Goal: Information Seeking & Learning: Learn about a topic

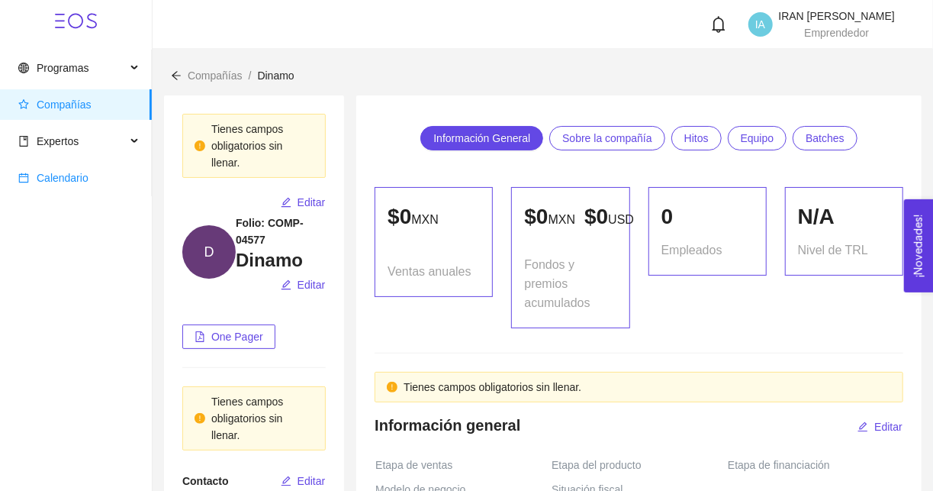
click at [52, 182] on span "Calendario" at bounding box center [63, 178] width 52 height 12
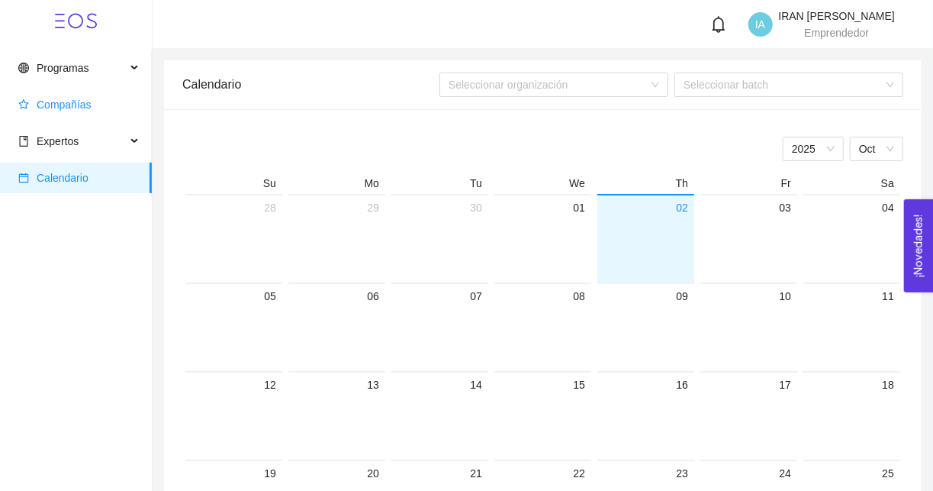
click at [76, 115] on span "Compañías" at bounding box center [78, 104] width 121 height 31
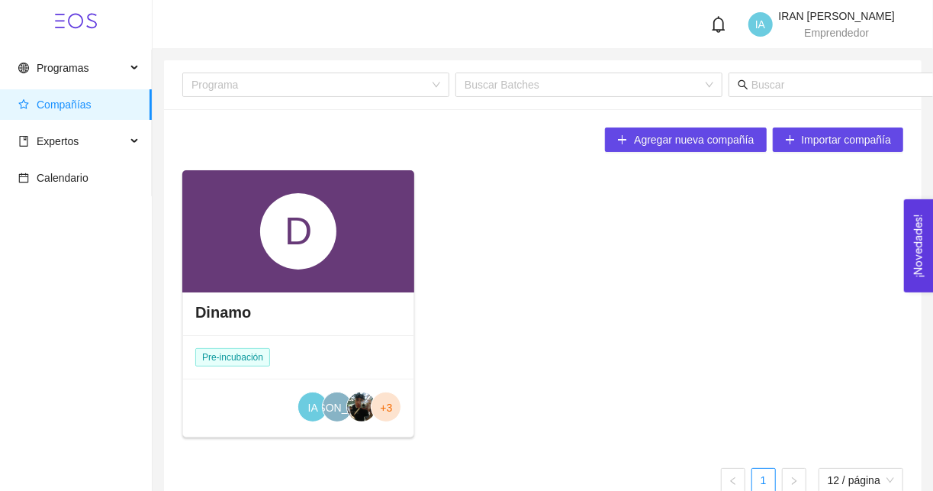
click at [287, 221] on div "D" at bounding box center [298, 231] width 76 height 76
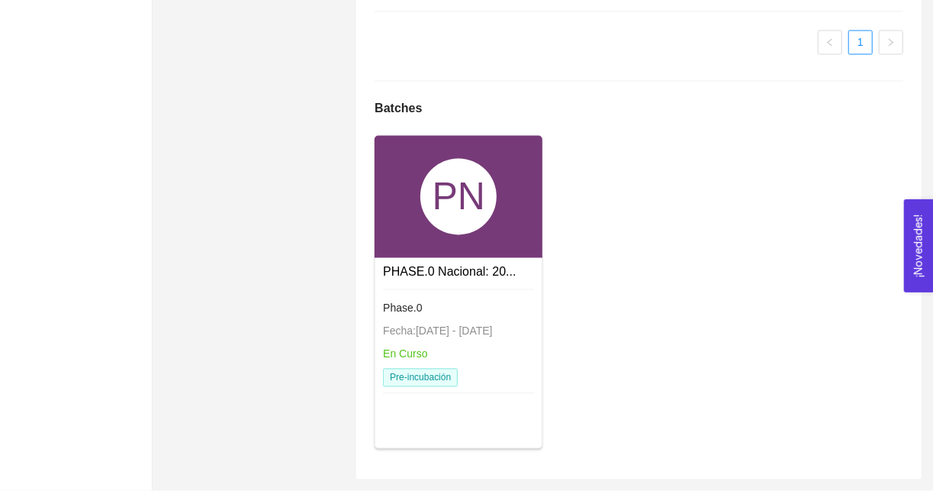
click at [413, 210] on div "PN" at bounding box center [459, 197] width 168 height 122
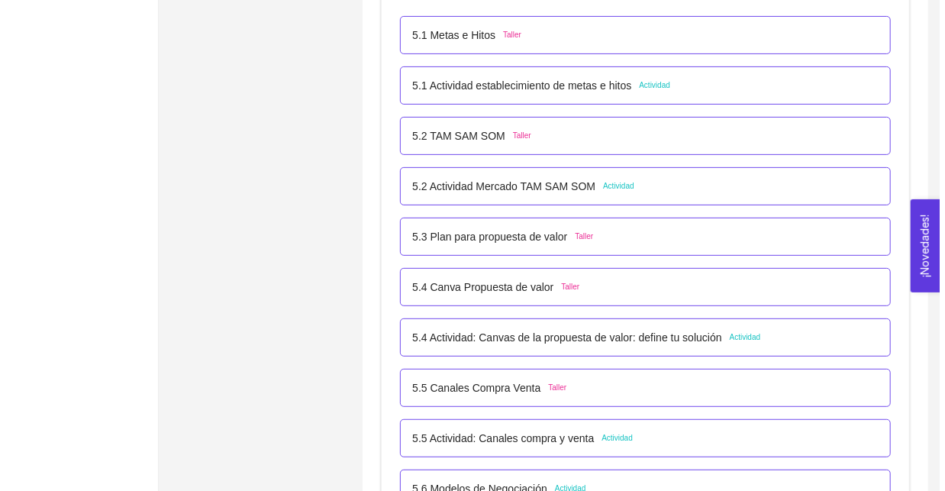
scroll to position [3008, 0]
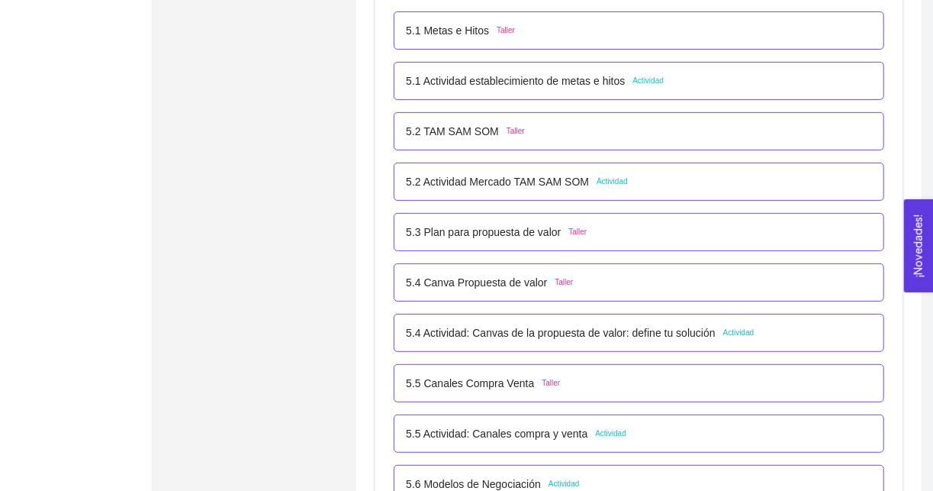
click at [511, 185] on p "5.2 Actividad Mercado TAM SAM SOM" at bounding box center [497, 181] width 183 height 17
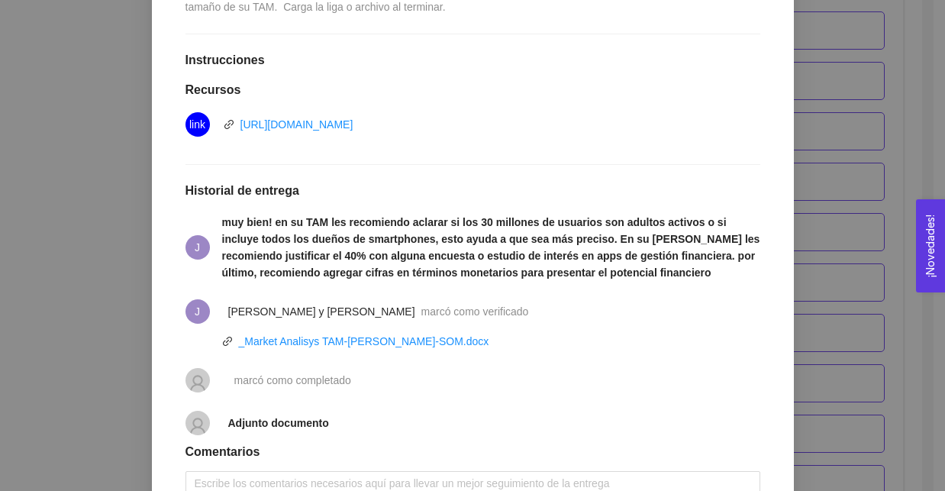
scroll to position [403, 0]
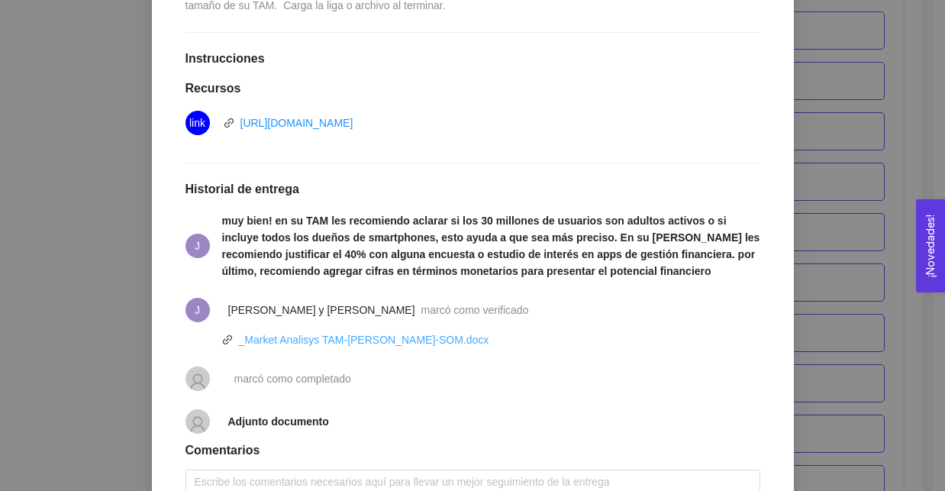
click at [367, 343] on link "_Market Analisys TAM-[PERSON_NAME]-SOM.docx" at bounding box center [364, 340] width 250 height 12
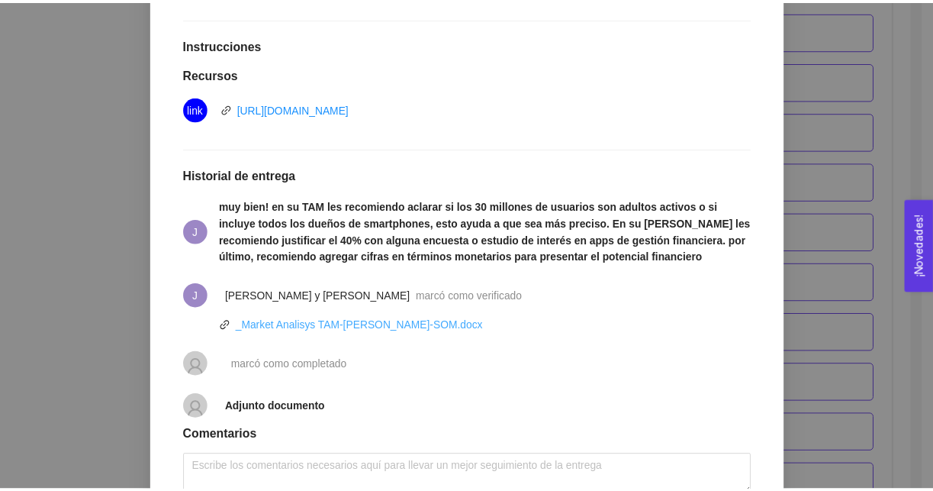
scroll to position [418, 0]
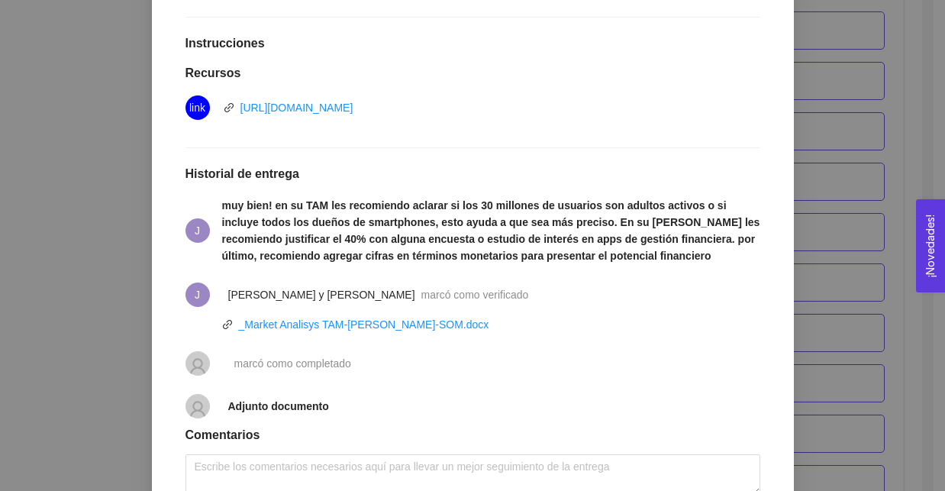
click at [142, 266] on div "5. PROBACIÓN DE COMPRA El emprendedor validará el mercado Asignado por [PERSON_…" at bounding box center [472, 245] width 945 height 491
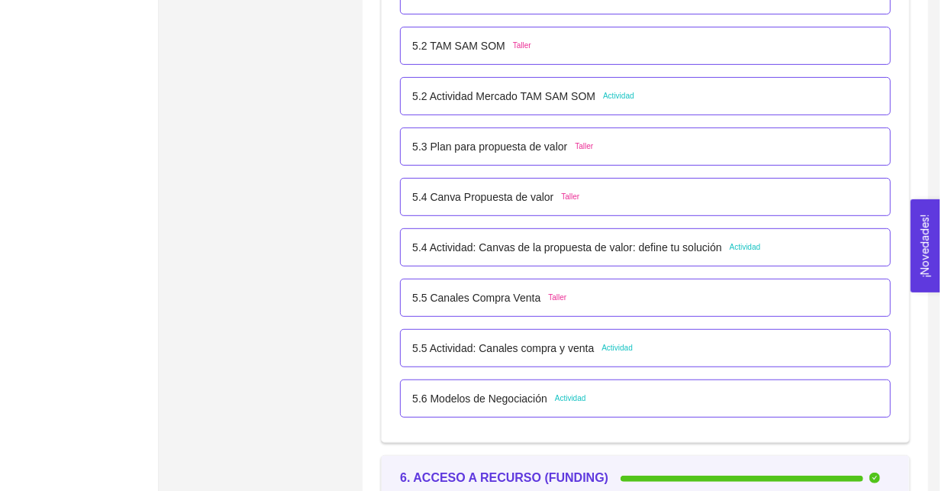
scroll to position [3095, 0]
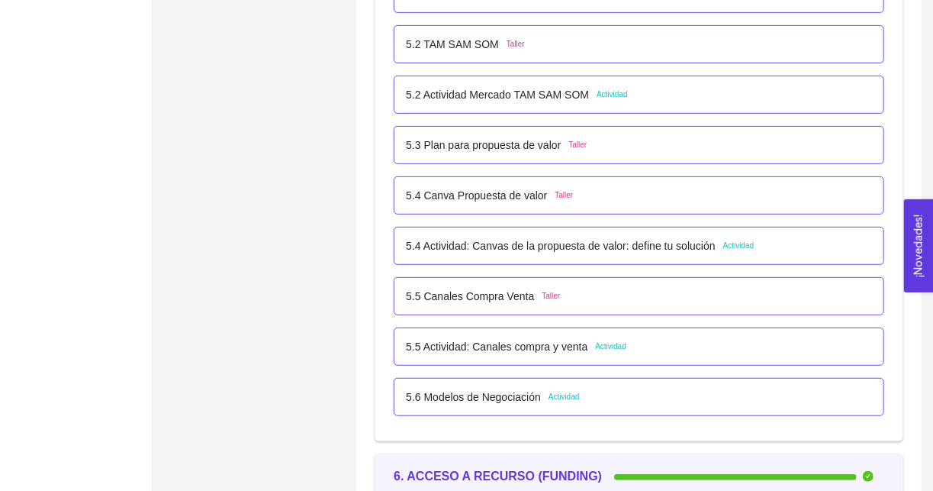
click at [575, 242] on p "5.4 Actividad: Canvas de la propuesta de valor: define tu solución" at bounding box center [560, 245] width 309 height 17
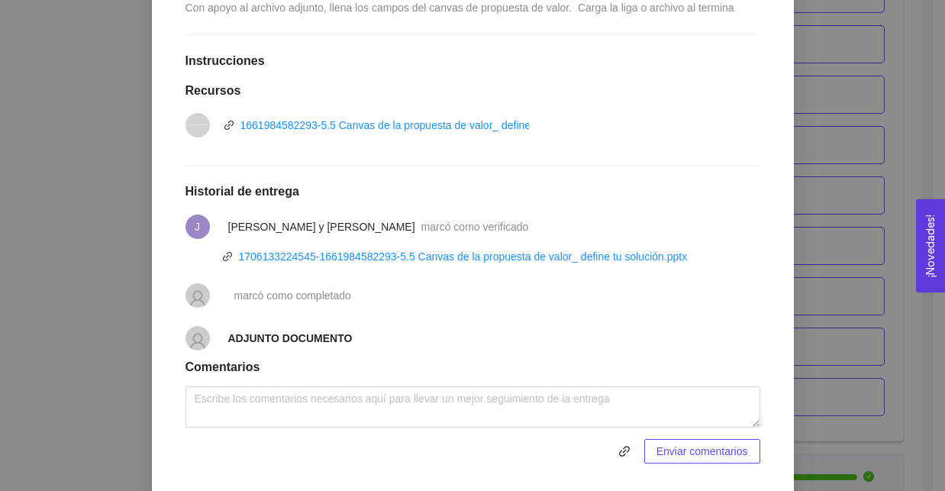
scroll to position [385, 0]
click at [501, 250] on link "1706133224545-1661984582293-5.5 Canvas de la propuesta de valor_ define tu solu…" at bounding box center [463, 256] width 449 height 12
click at [861, 266] on div "5. PROBACIÓN DE COMPRA El emprendedor validará el mercado Asignado por [PERSON_…" at bounding box center [472, 245] width 945 height 491
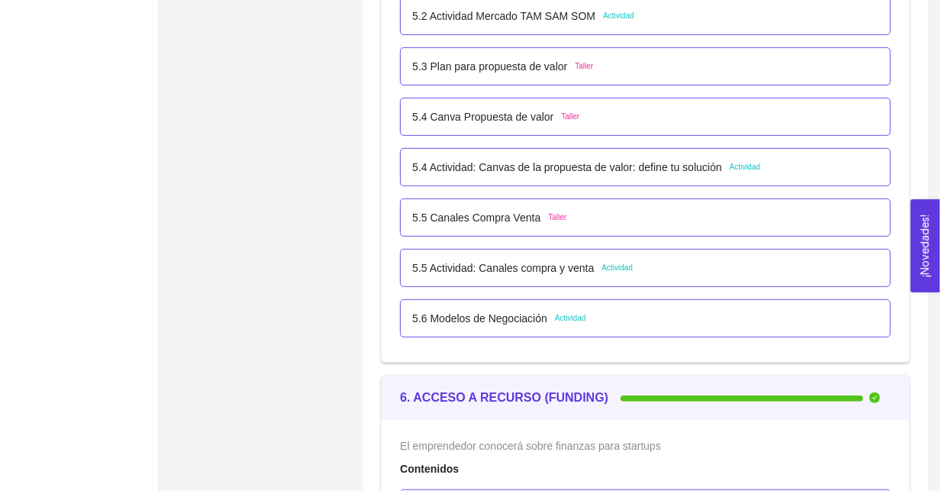
scroll to position [3176, 0]
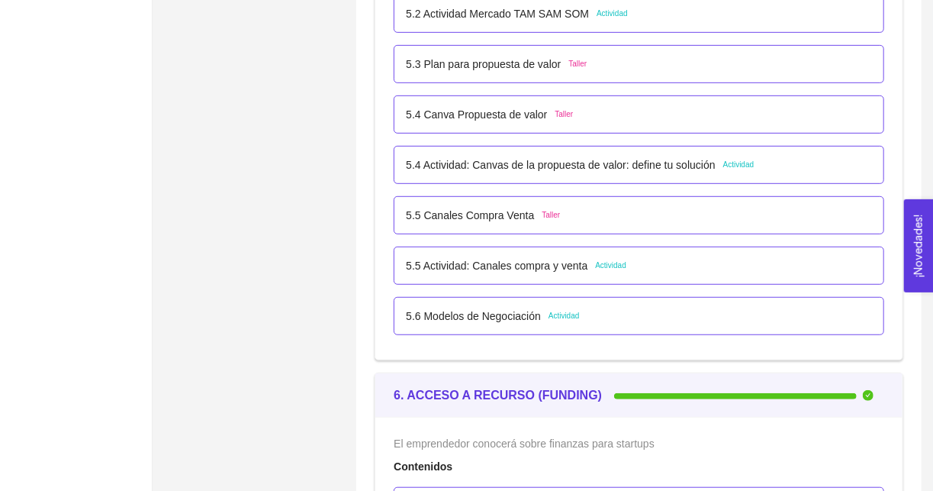
click at [499, 309] on p "5.6 Modelos de Negociación" at bounding box center [473, 316] width 135 height 17
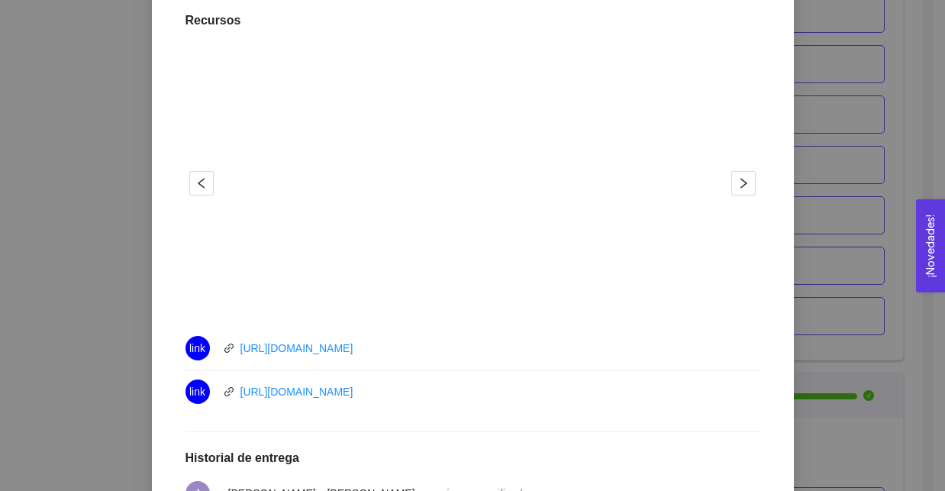
scroll to position [690, 0]
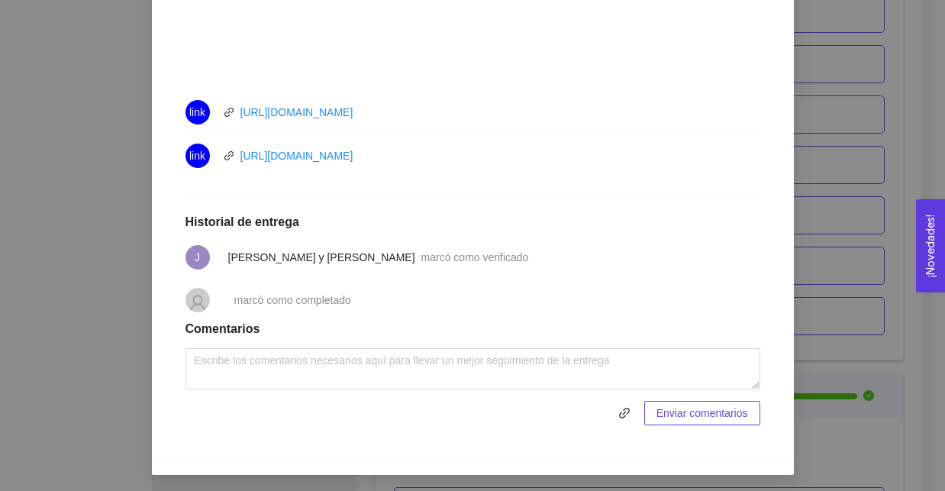
click at [111, 323] on div "5. PROBACIÓN DE COMPRA El emprendedor validará el mercado Asignado por [PERSON_…" at bounding box center [472, 245] width 945 height 491
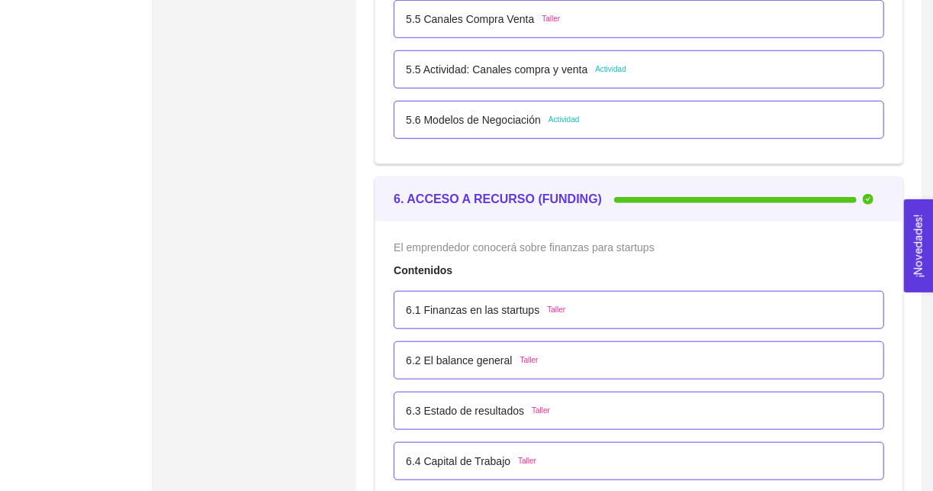
scroll to position [3298, 0]
